Goal: Transaction & Acquisition: Purchase product/service

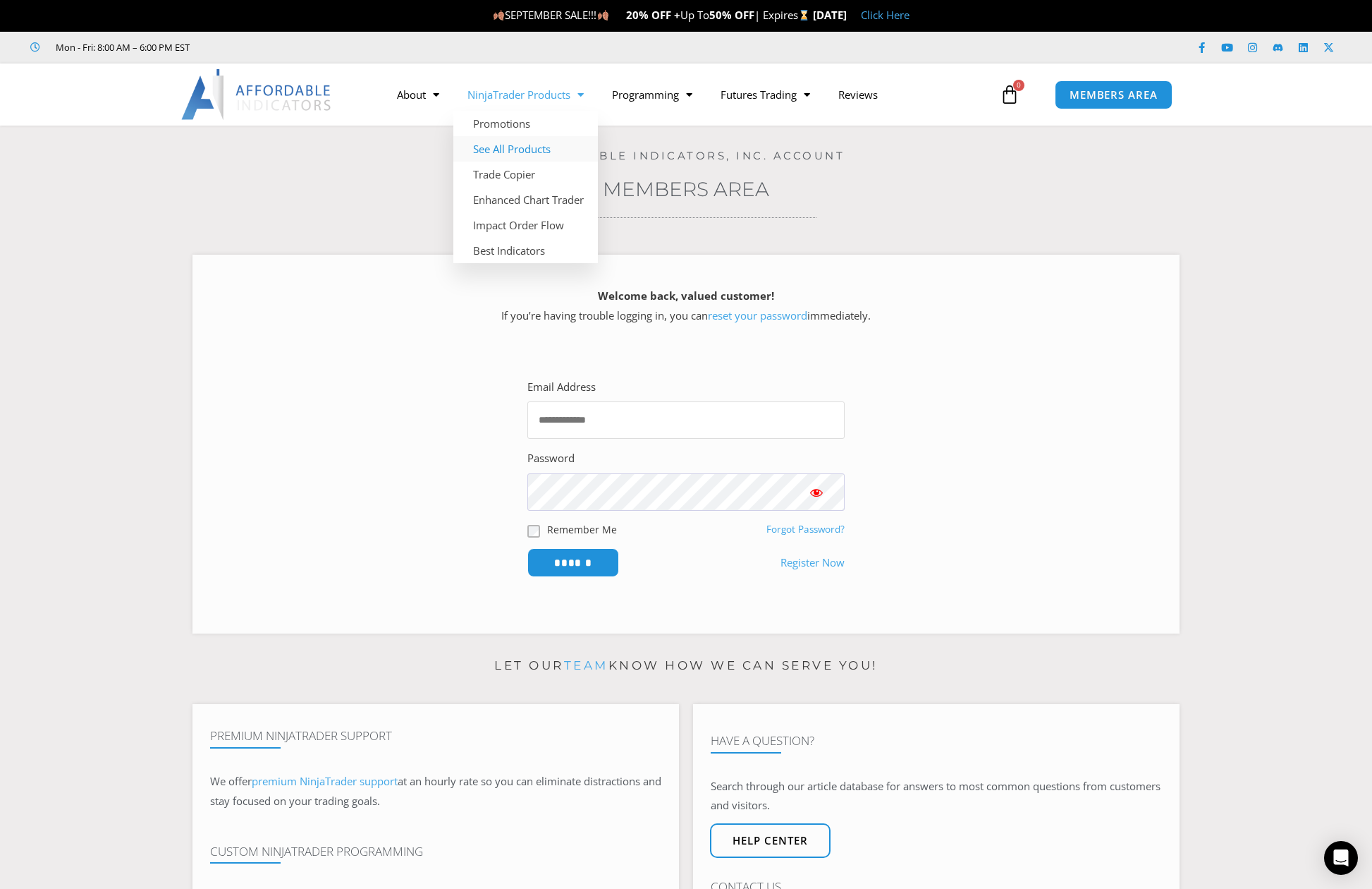
type input "**********"
click at [545, 146] on link "See All Products" at bounding box center [526, 149] width 145 height 26
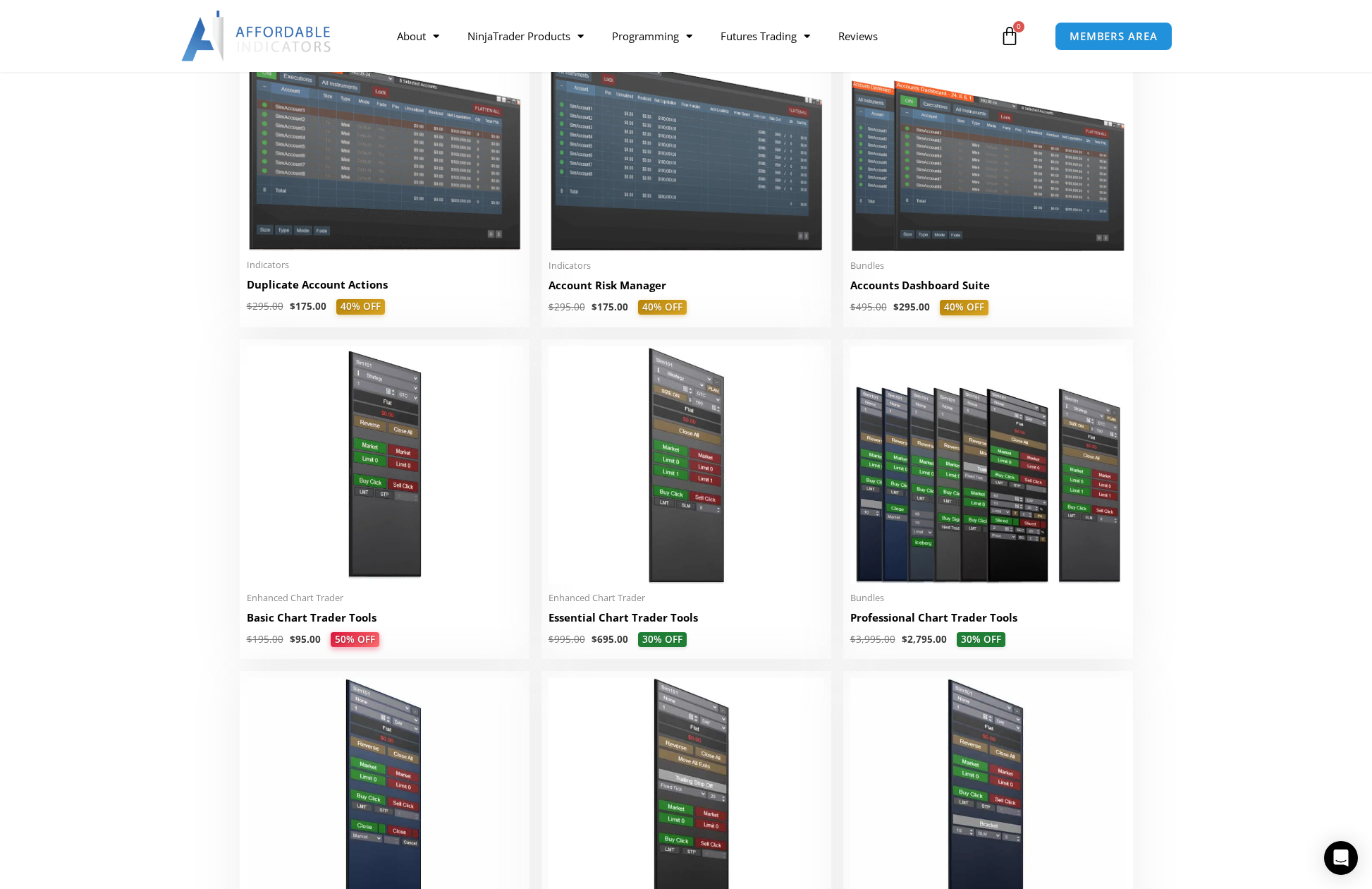
scroll to position [423, 0]
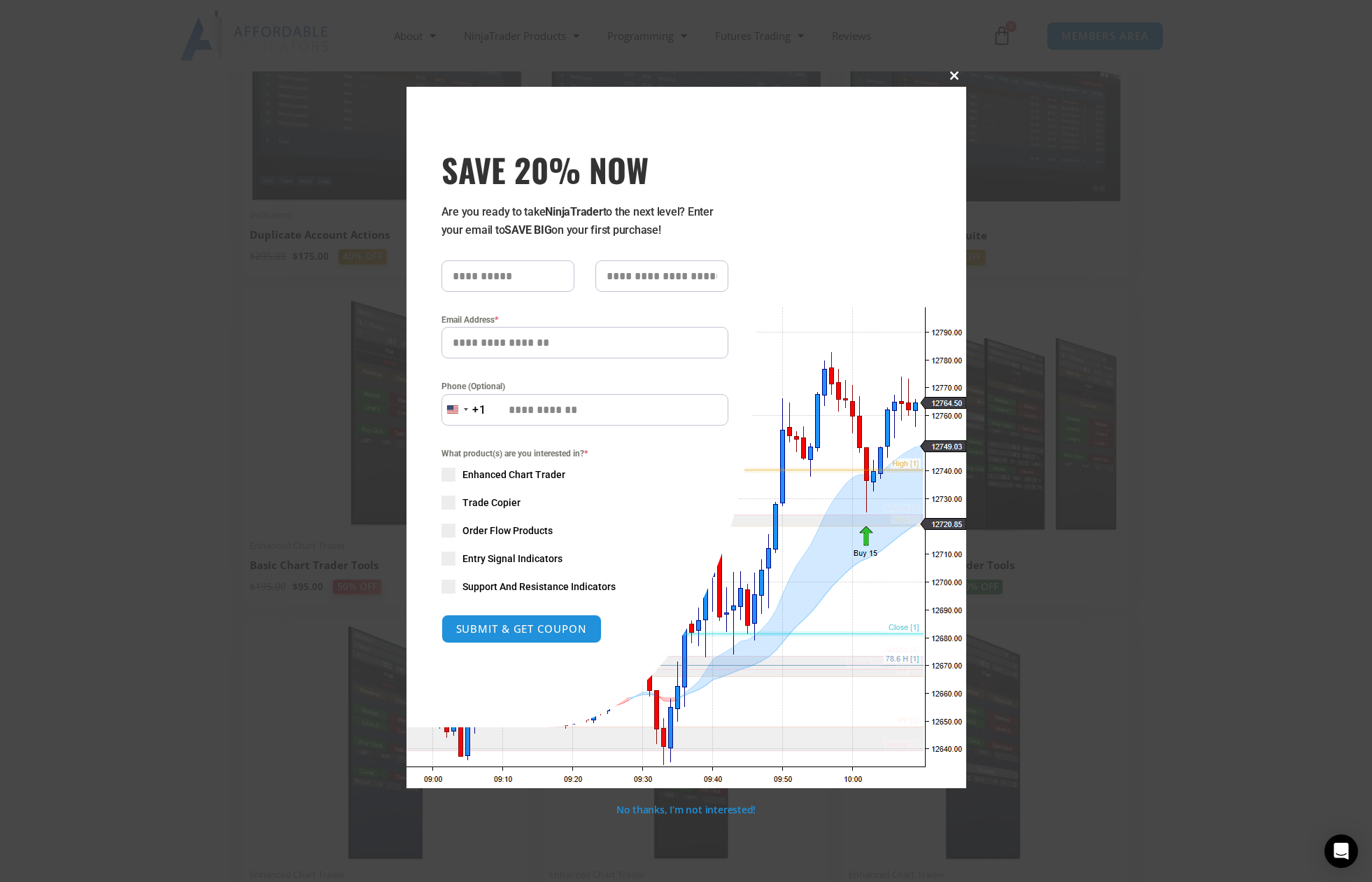
click at [953, 79] on span at bounding box center [954, 76] width 23 height 9
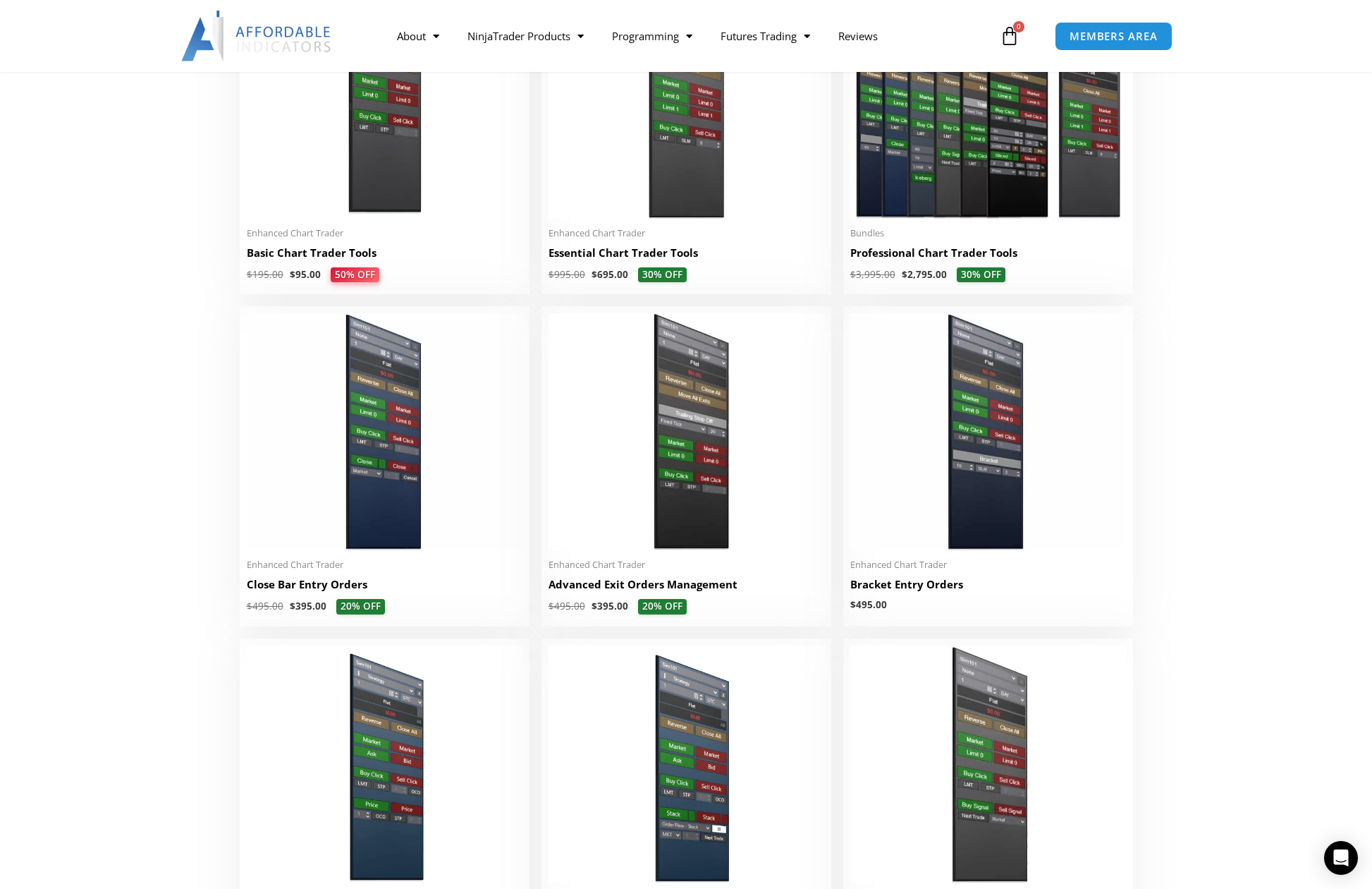
scroll to position [706, 0]
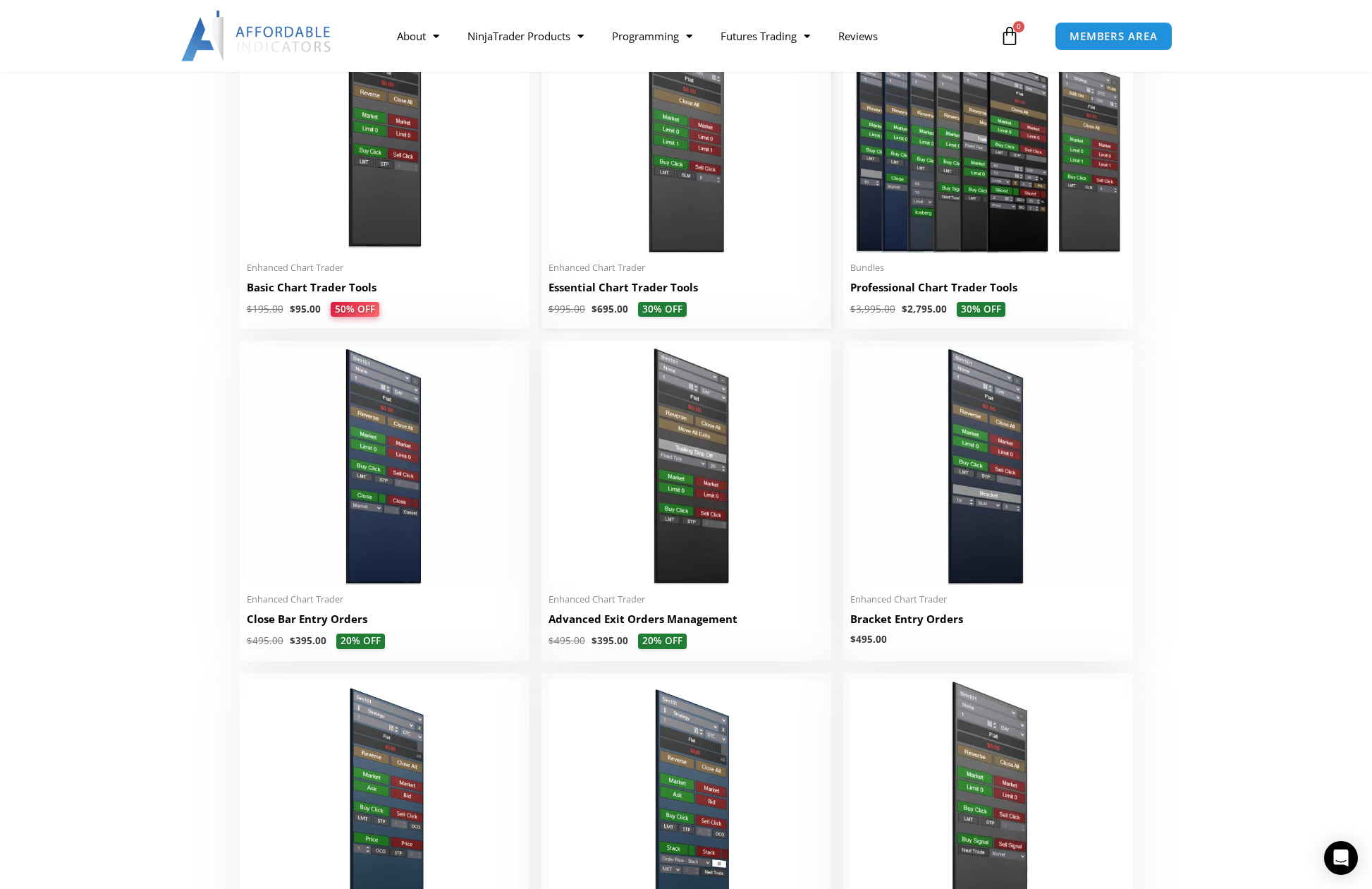
click at [675, 295] on h2 "Essential Chart Trader Tools" at bounding box center [686, 287] width 275 height 15
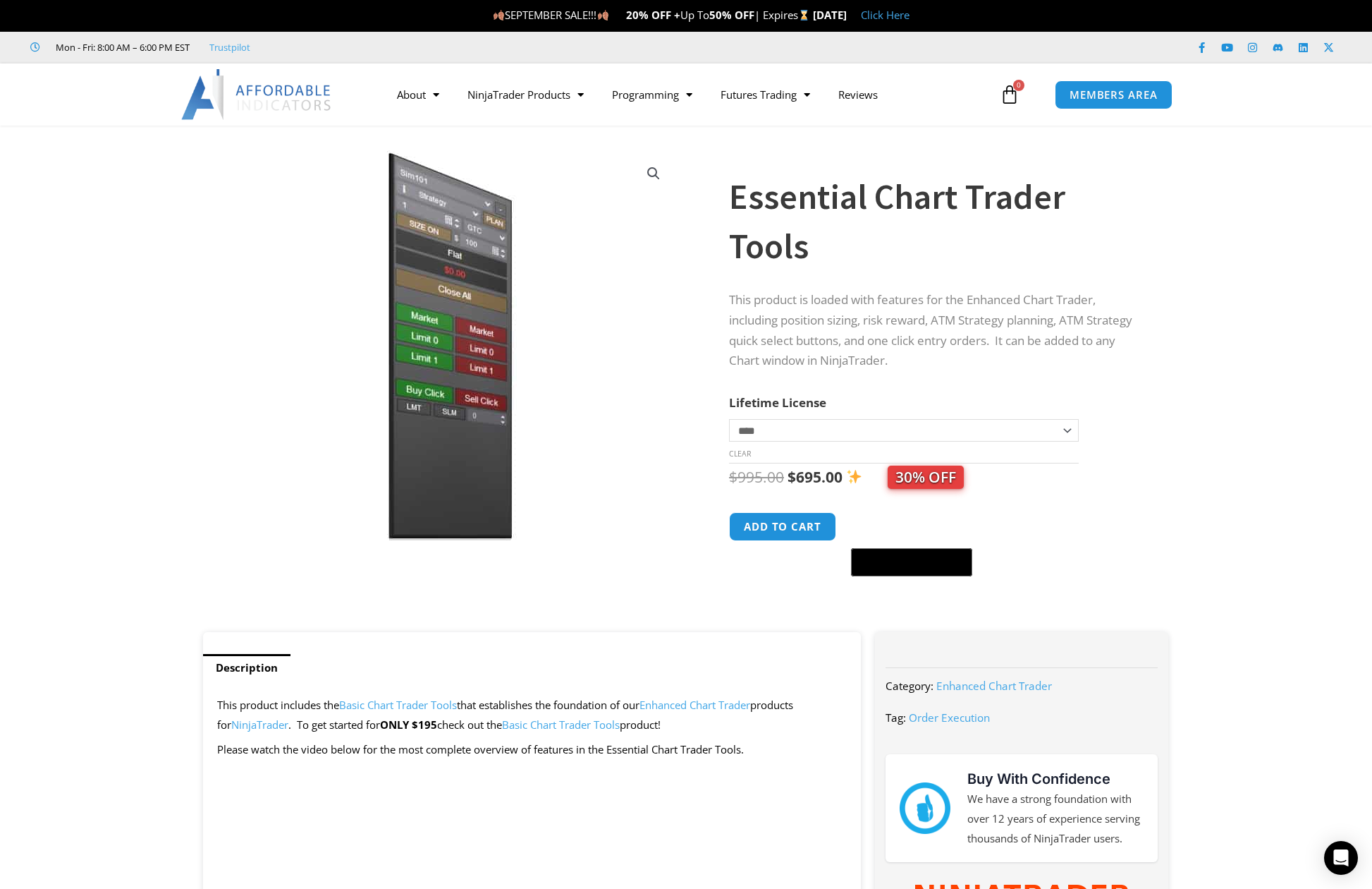
drag, startPoint x: 522, startPoint y: 515, endPoint x: 562, endPoint y: 352, distance: 167.8
click at [562, 352] on img at bounding box center [451, 346] width 454 height 390
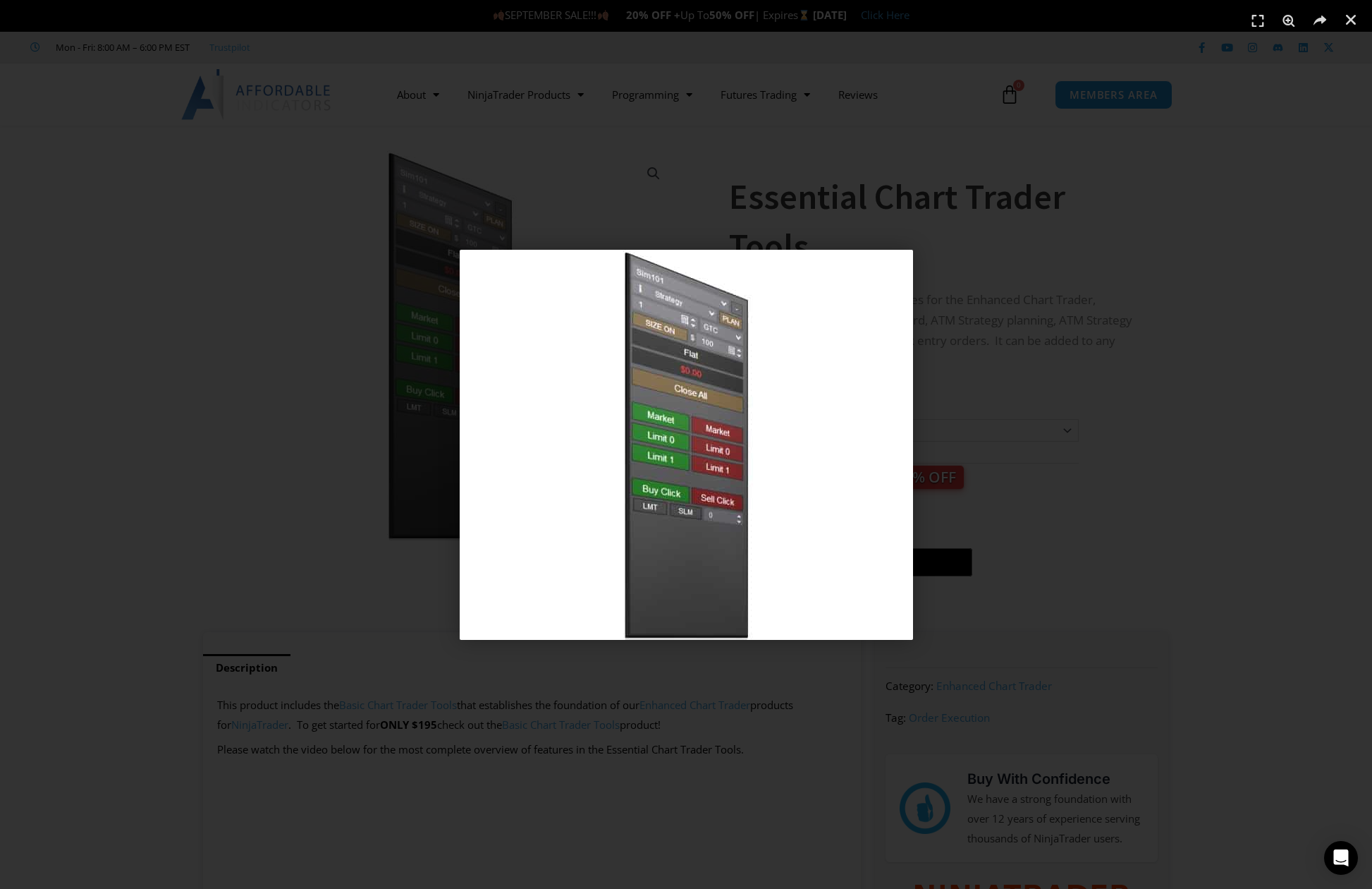
click at [949, 73] on div "1 / 1" at bounding box center [686, 444] width 1274 height 790
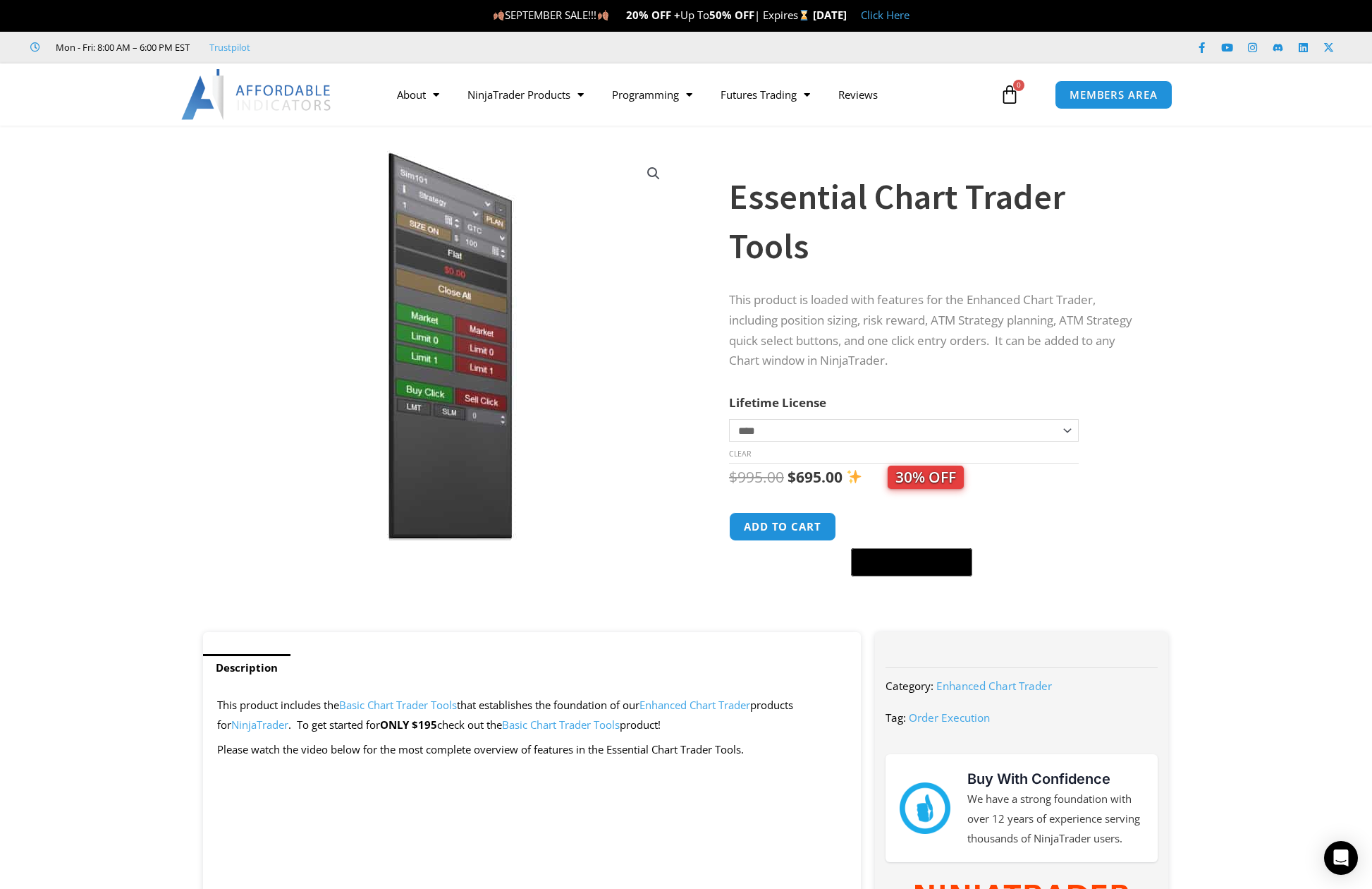
click at [909, 20] on link "Click Here" at bounding box center [885, 15] width 49 height 14
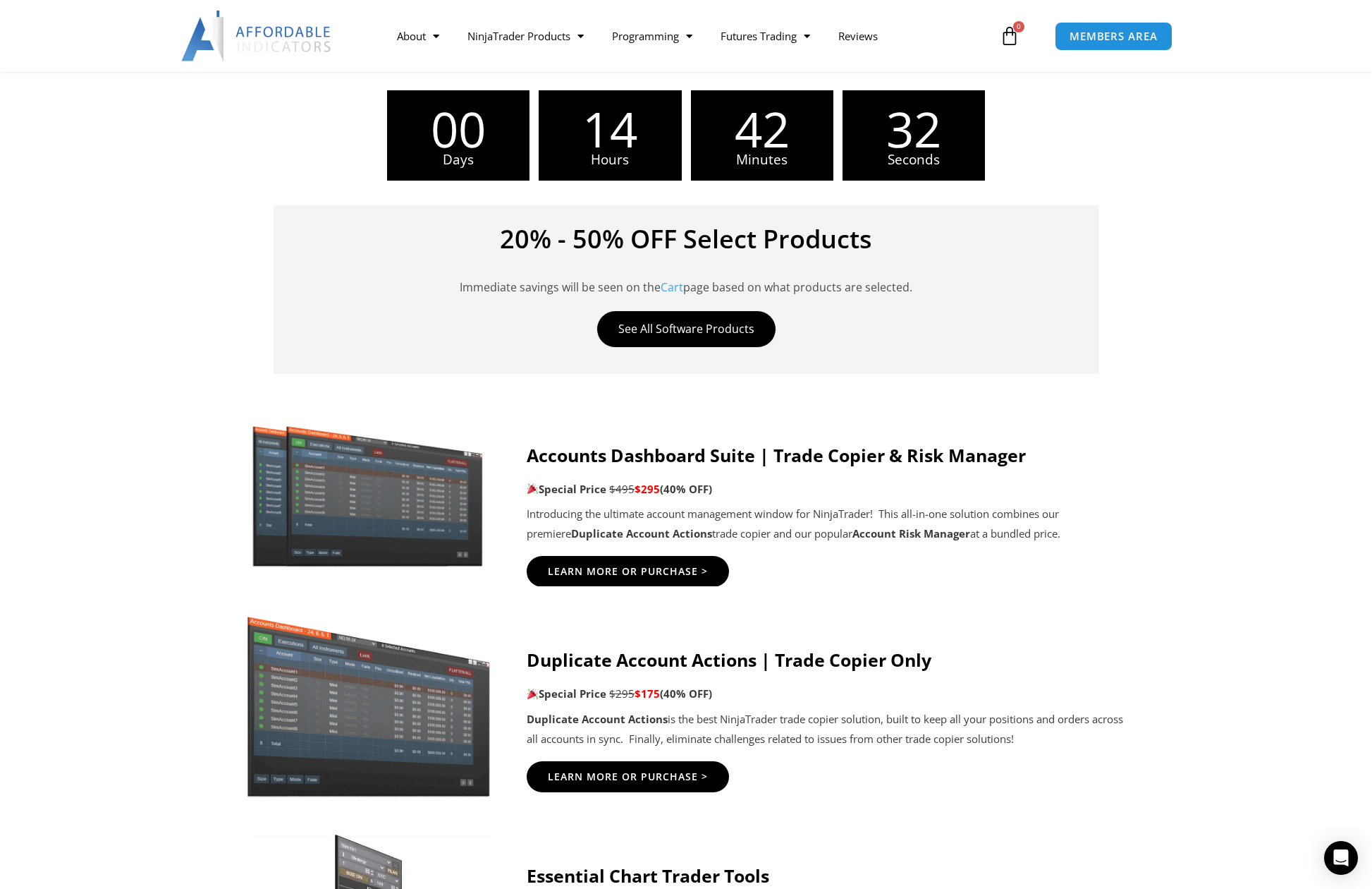
scroll to position [423, 0]
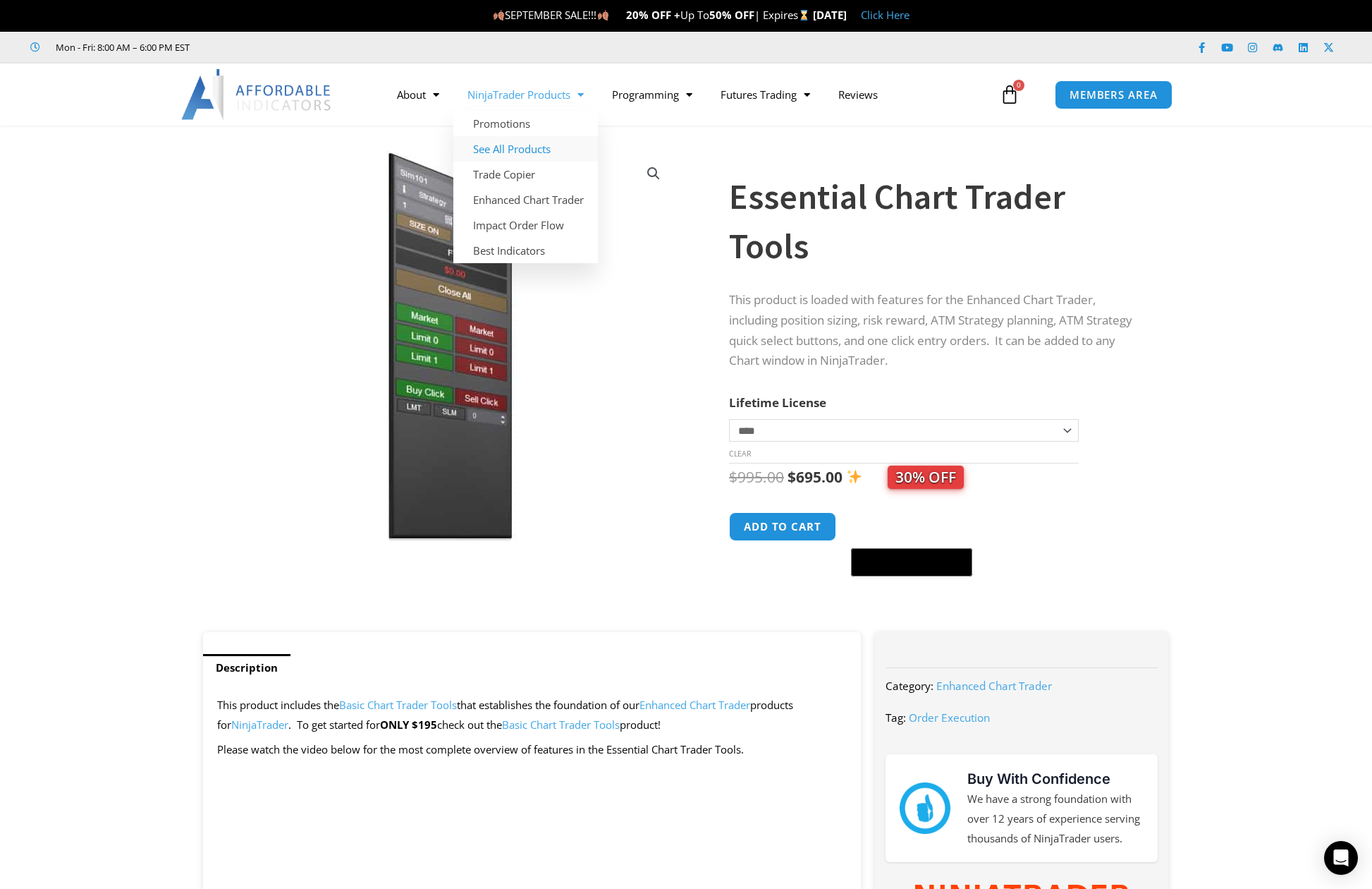
click at [539, 151] on link "See All Products" at bounding box center [526, 149] width 145 height 26
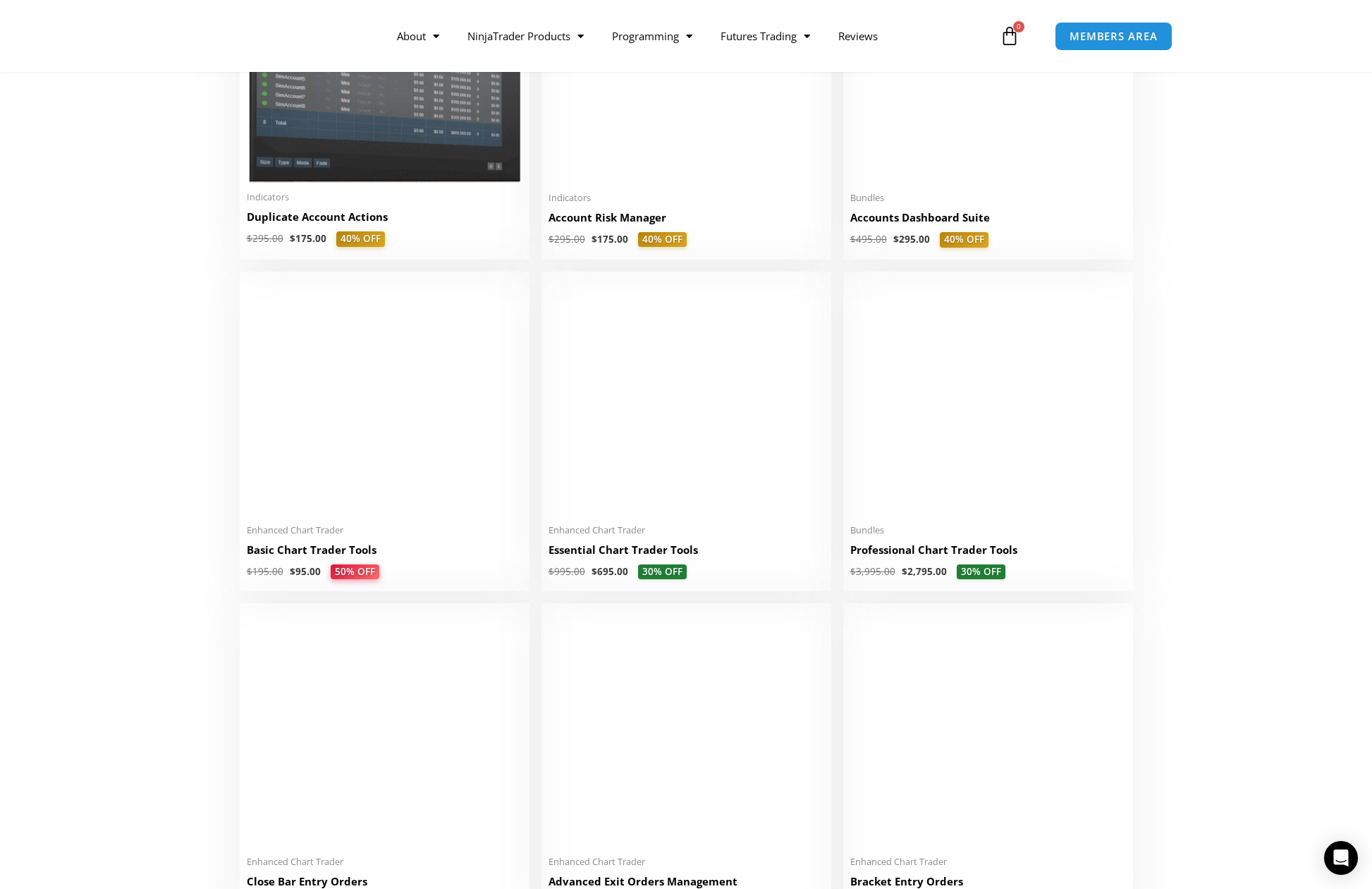
scroll to position [423, 0]
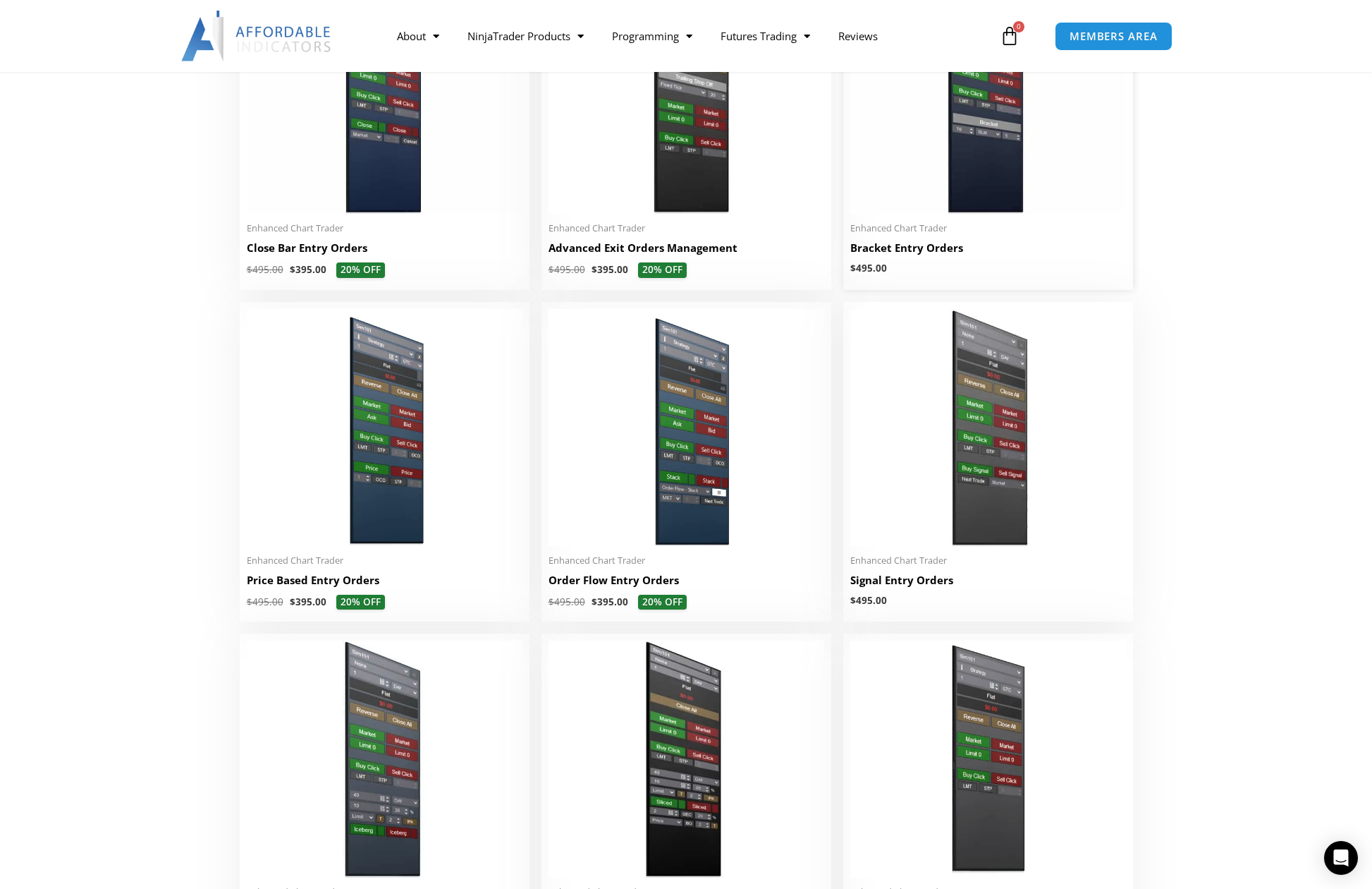
scroll to position [1129, 0]
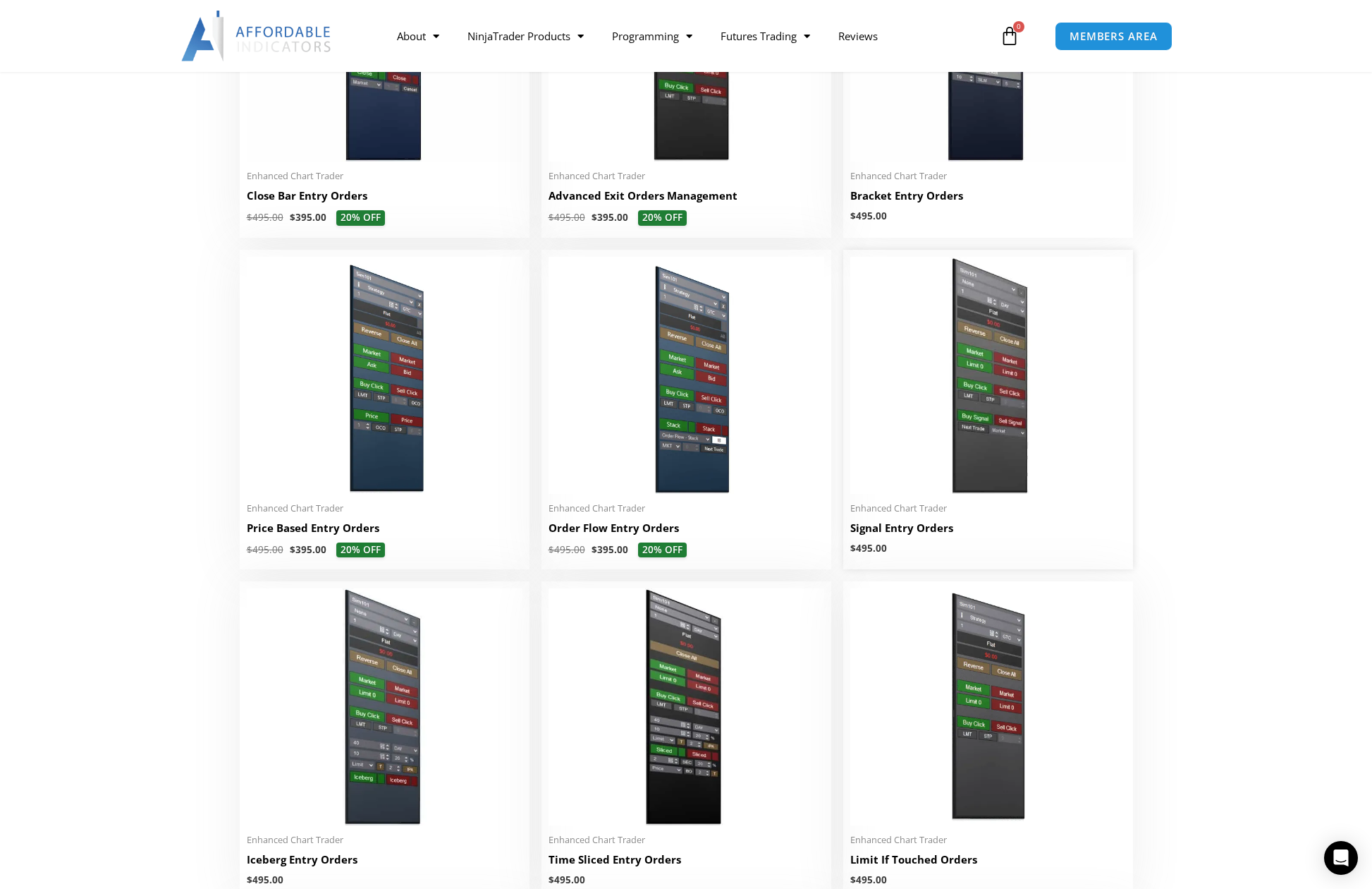
click at [968, 405] on img at bounding box center [989, 375] width 275 height 237
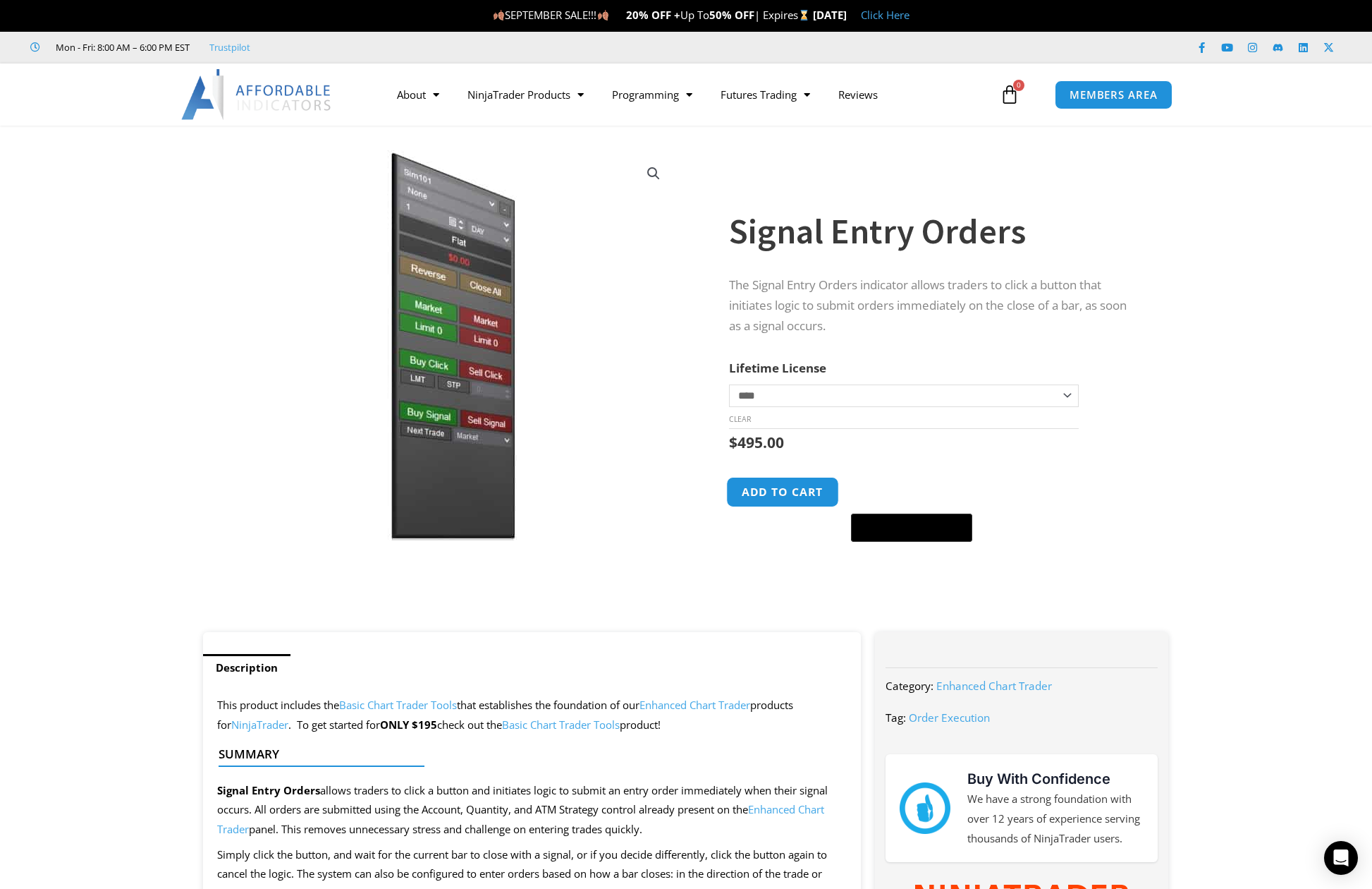
click at [784, 490] on button "Add to cart" at bounding box center [783, 492] width 113 height 31
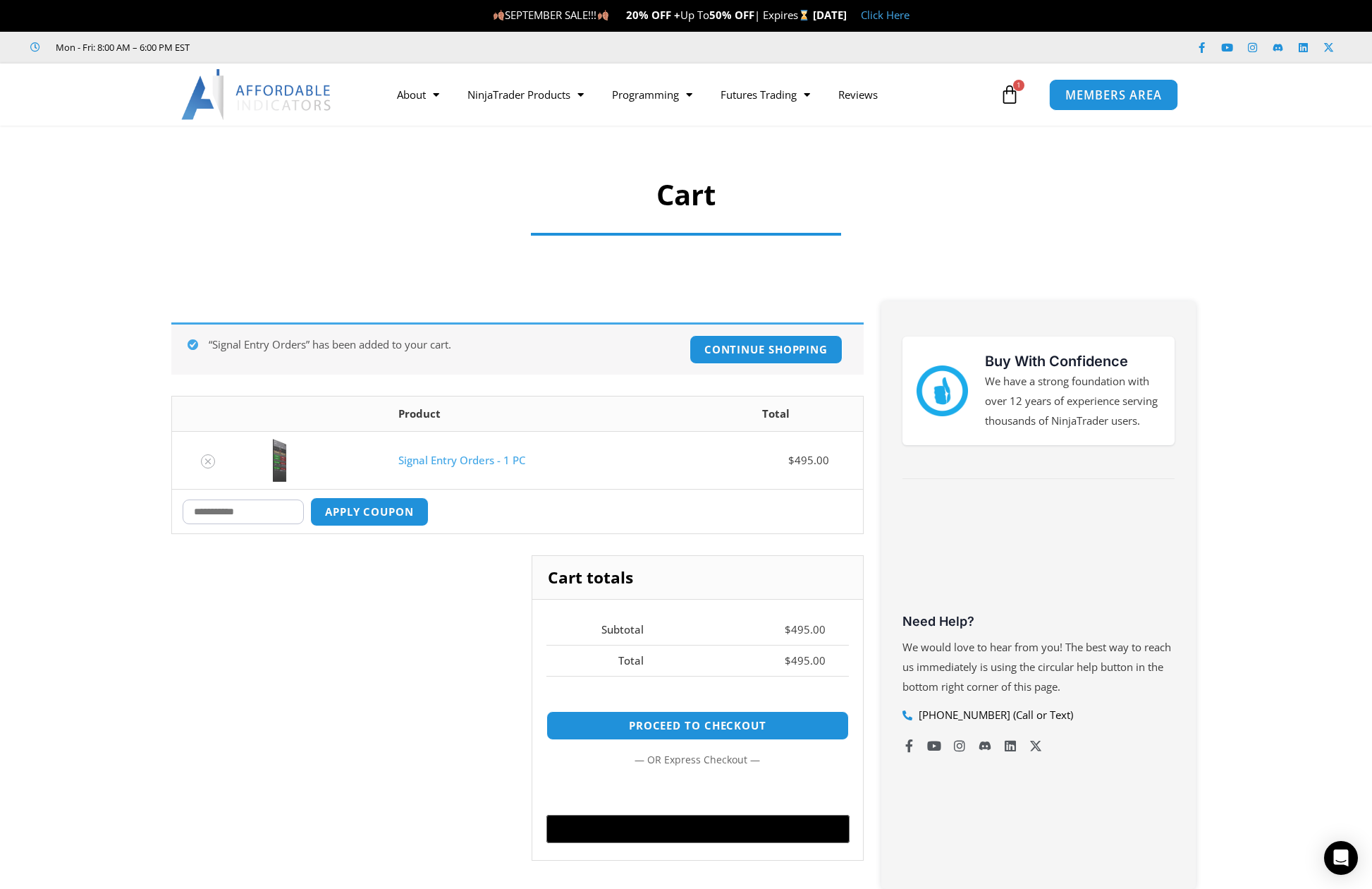
click at [1089, 89] on span "MEMBERS AREA" at bounding box center [1114, 95] width 97 height 12
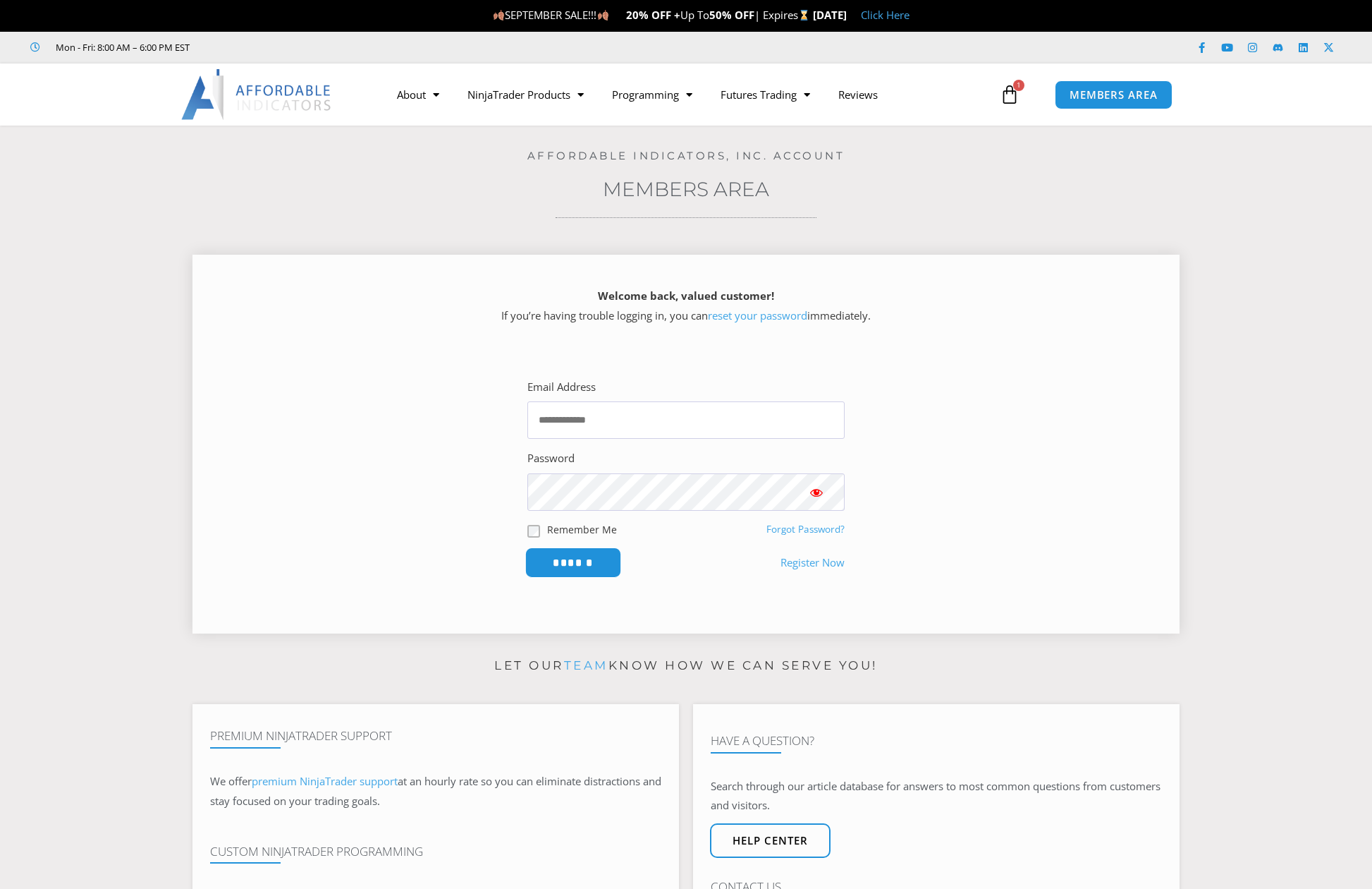
type input "**********"
click at [572, 560] on input "******" at bounding box center [574, 562] width 97 height 31
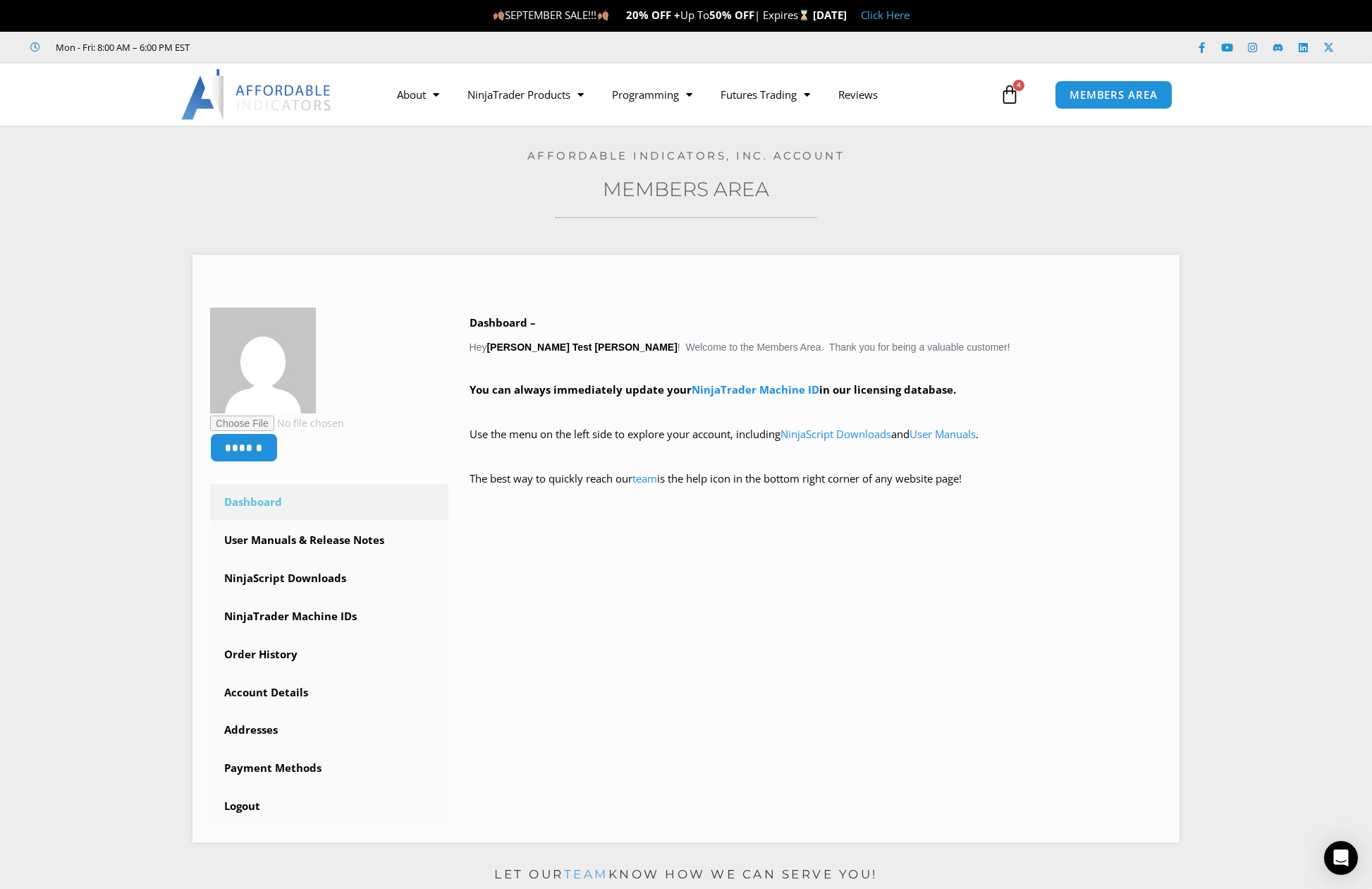
click at [1008, 85] on icon at bounding box center [1009, 94] width 20 height 20
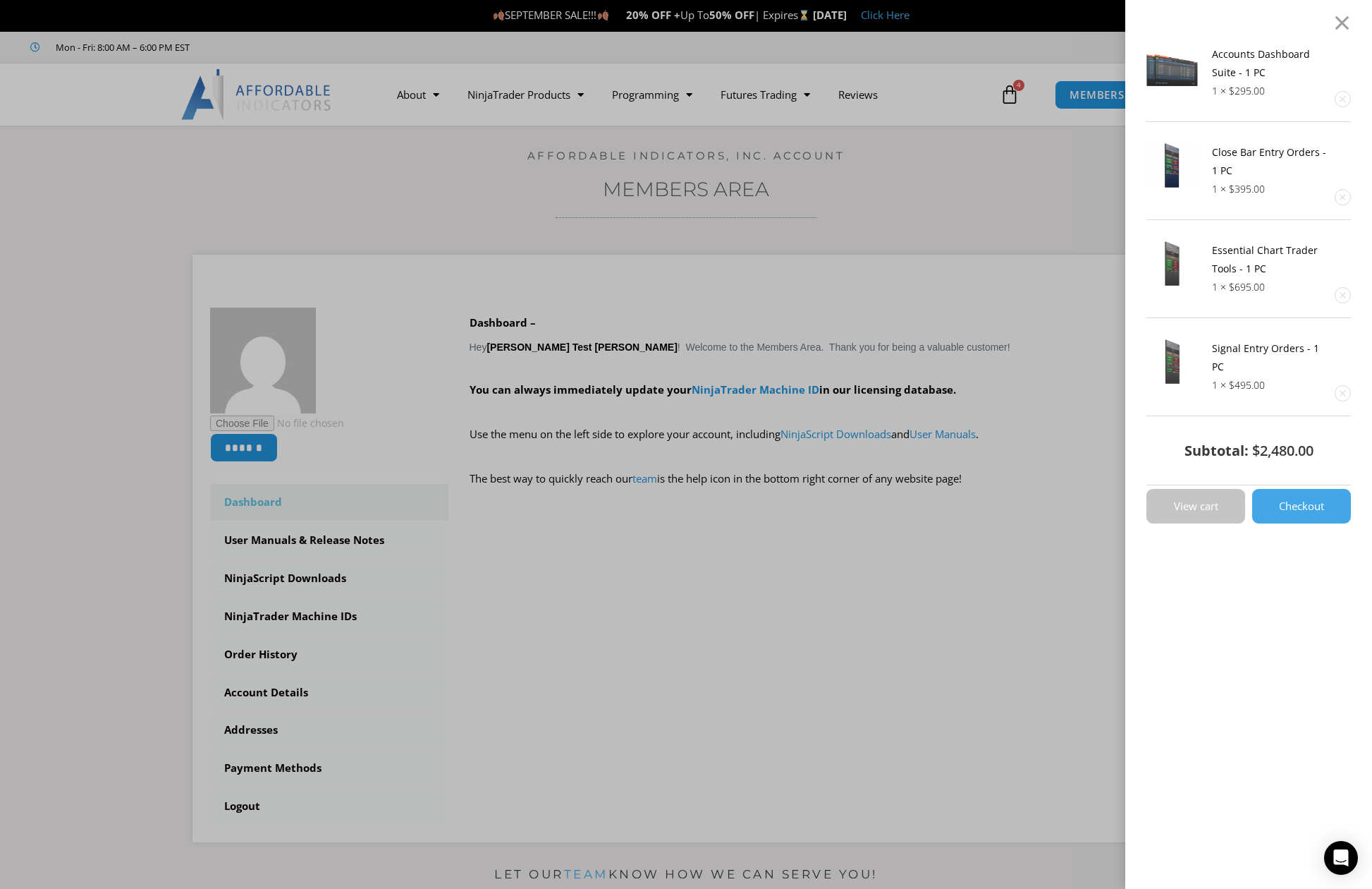
click at [1218, 500] on span "View cart" at bounding box center [1196, 505] width 45 height 11
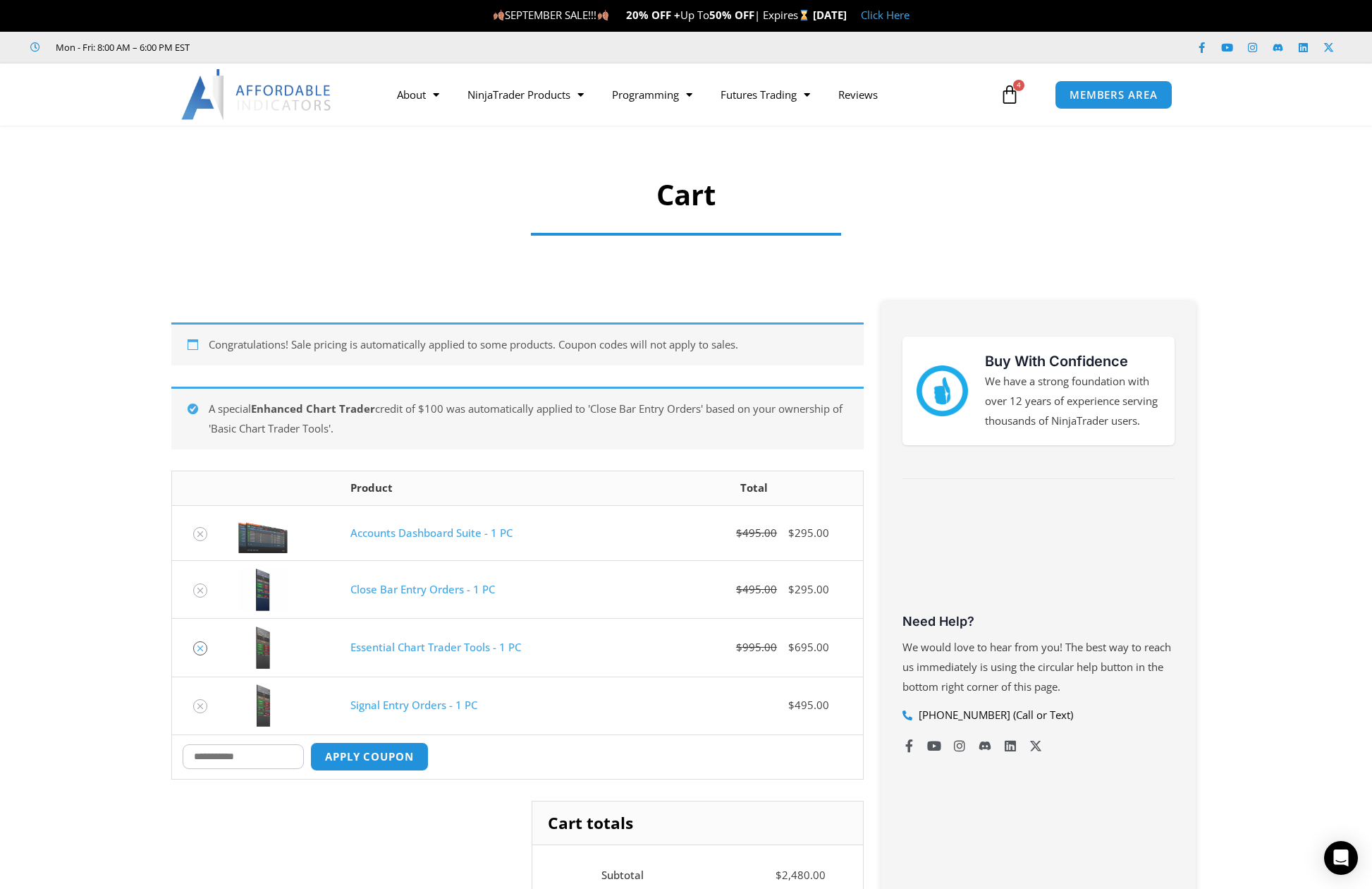
click at [198, 647] on icon "Remove Essential Chart Trader Tools - 1 PC from cart" at bounding box center [200, 648] width 10 height 10
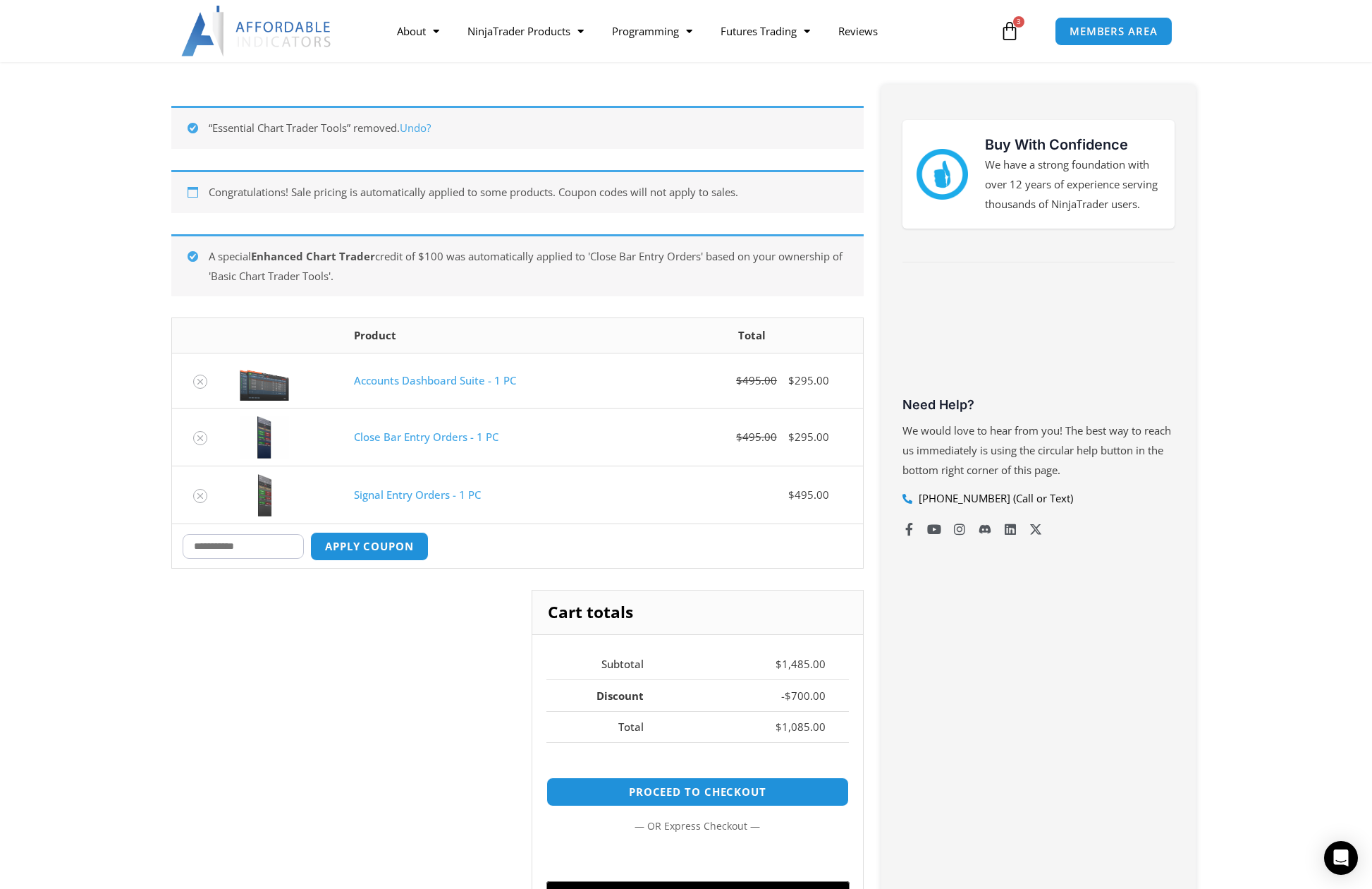
scroll to position [252, 0]
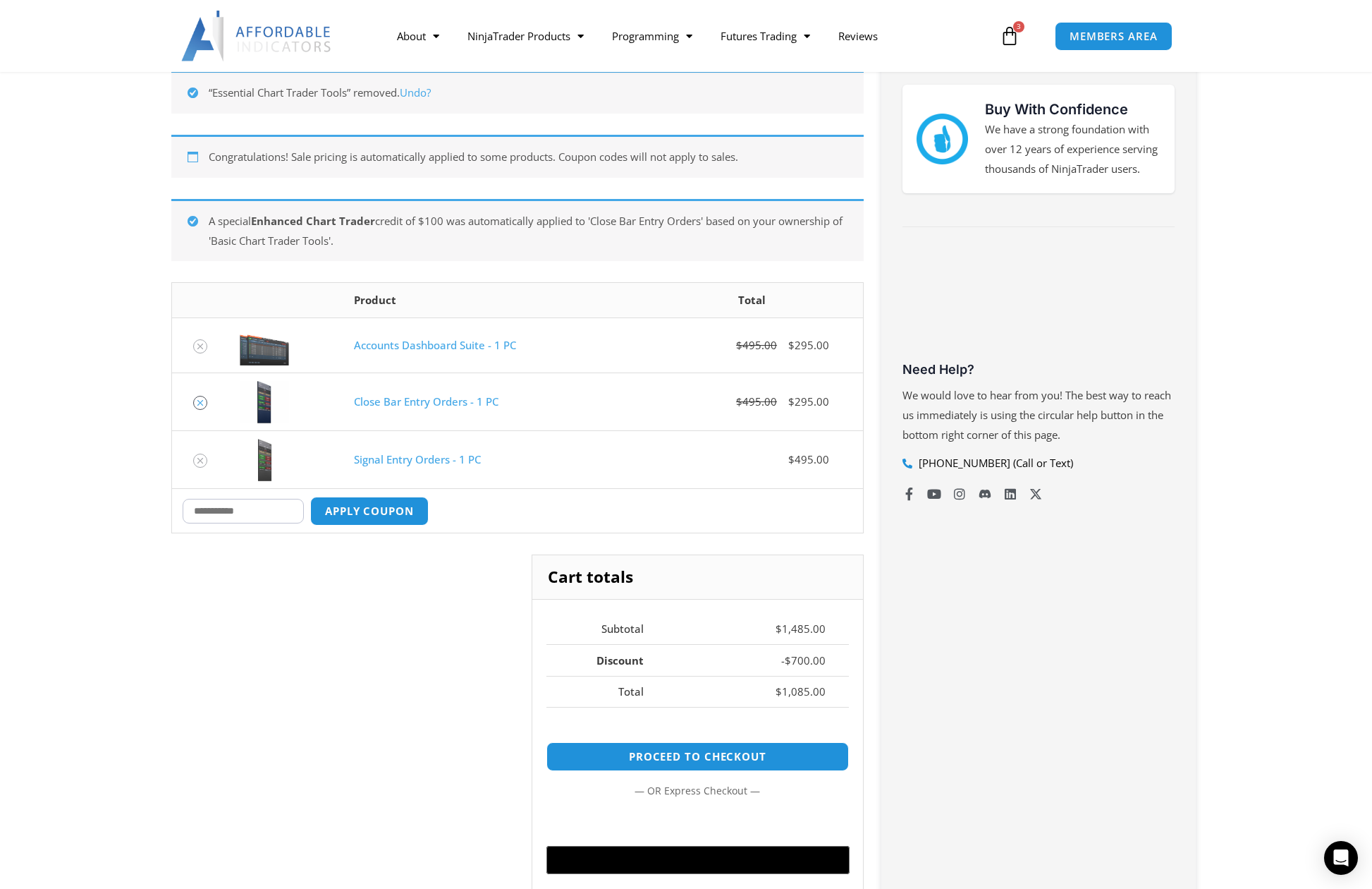
click at [201, 403] on icon "Remove Close Bar Entry Orders - 1 PC from cart" at bounding box center [200, 403] width 10 height 10
